Goal: Entertainment & Leisure: Consume media (video, audio)

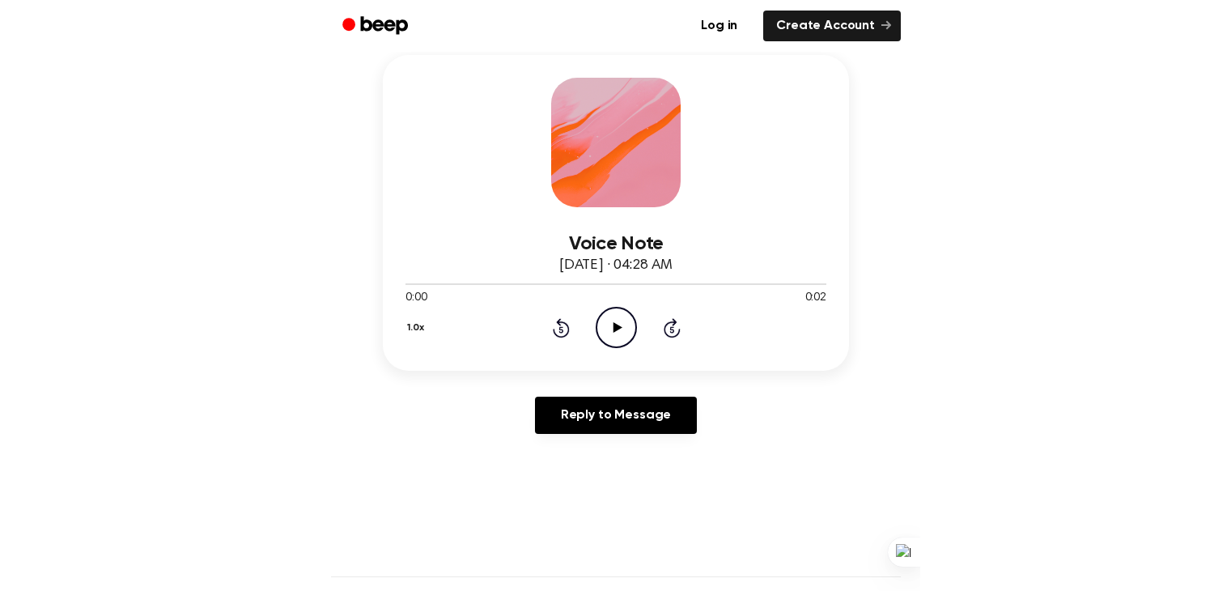
scroll to position [168, 0]
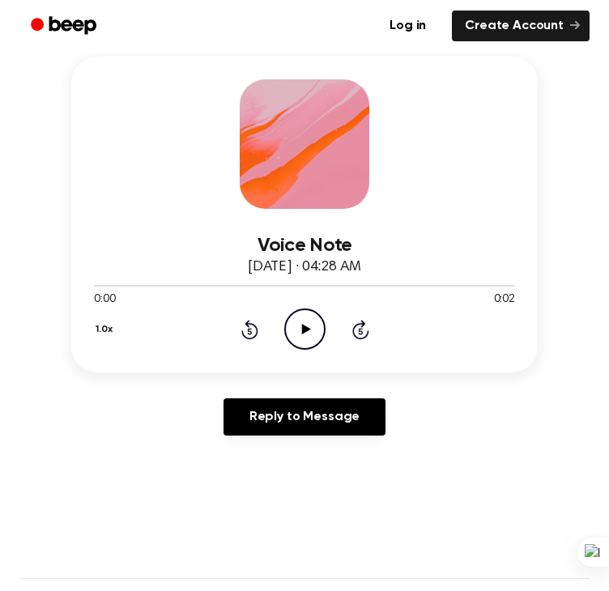
click at [316, 326] on icon "Play Audio" at bounding box center [304, 328] width 41 height 41
click at [306, 327] on icon at bounding box center [305, 329] width 9 height 11
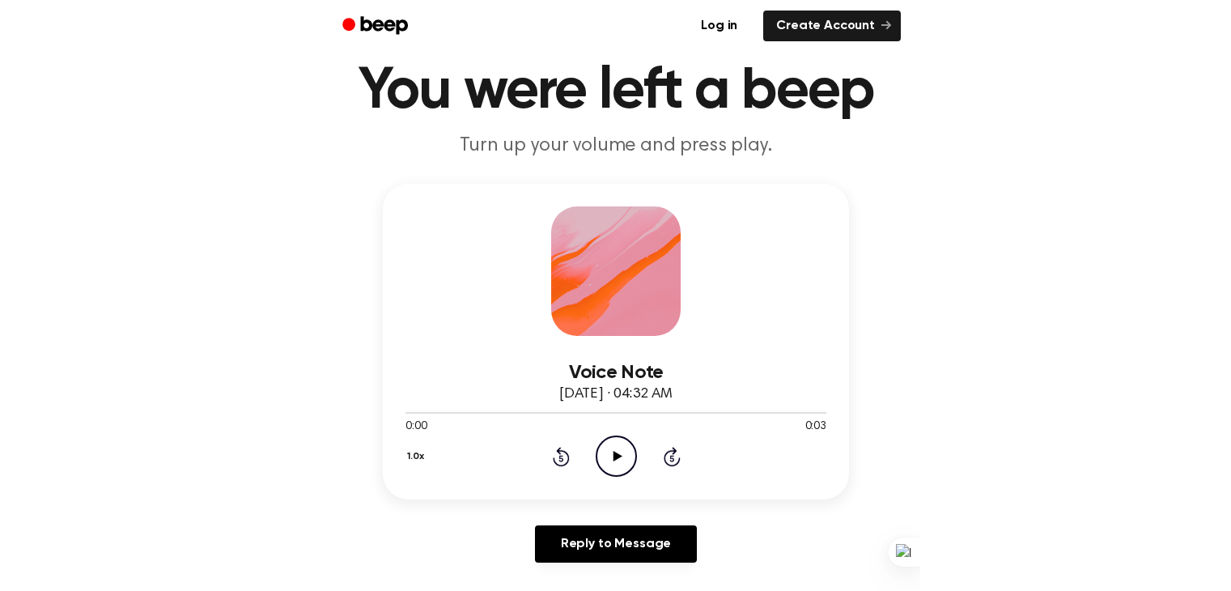
scroll to position [42, 0]
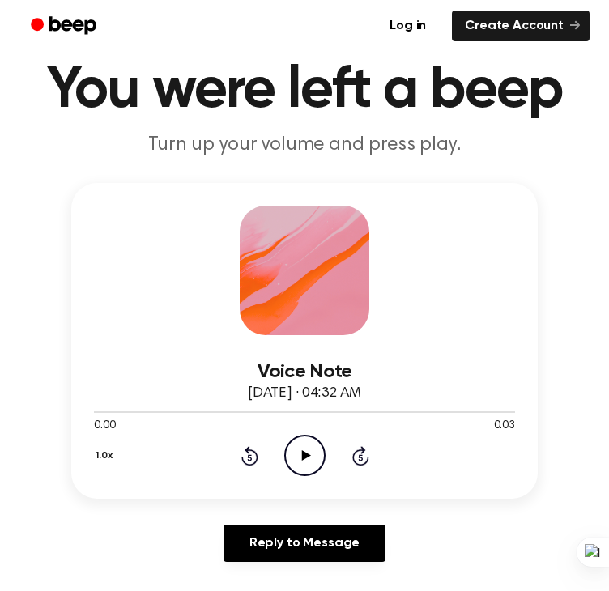
click at [291, 453] on icon "Play Audio" at bounding box center [304, 455] width 41 height 41
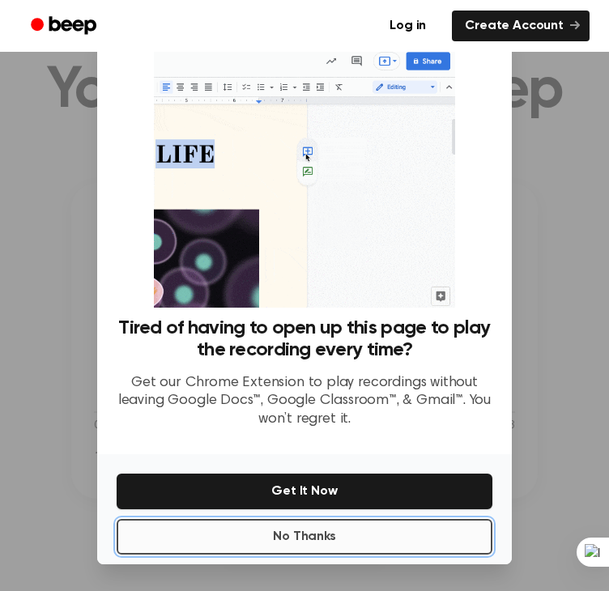
click at [333, 524] on button "No Thanks" at bounding box center [305, 537] width 376 height 36
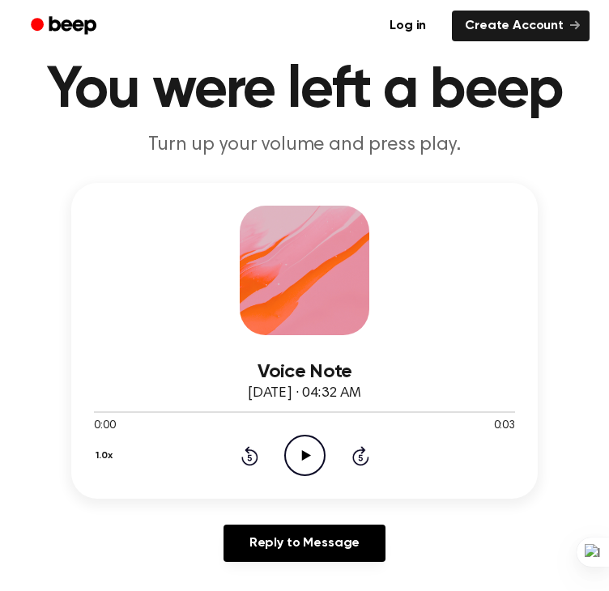
click at [318, 448] on icon "Play Audio" at bounding box center [304, 455] width 41 height 41
click at [249, 454] on icon at bounding box center [249, 457] width 4 height 6
click at [291, 456] on icon "Play Audio" at bounding box center [304, 455] width 41 height 41
